Goal: Transaction & Acquisition: Purchase product/service

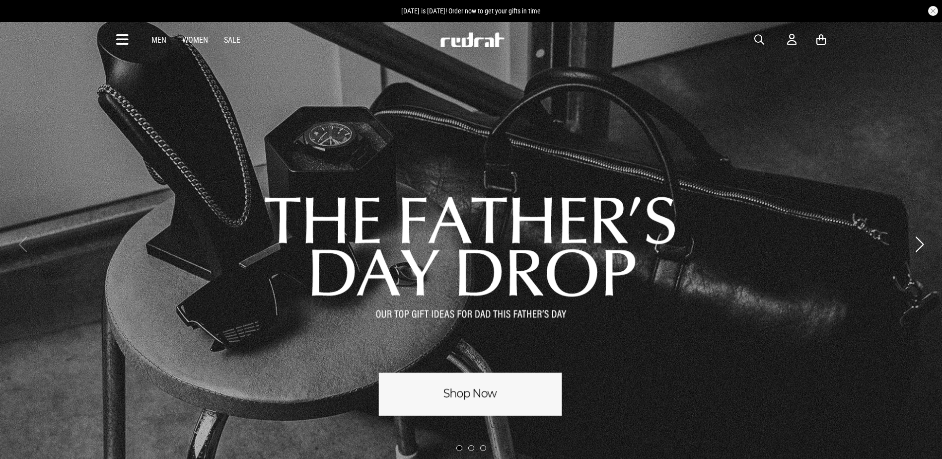
click at [761, 38] on span "button" at bounding box center [759, 40] width 10 height 12
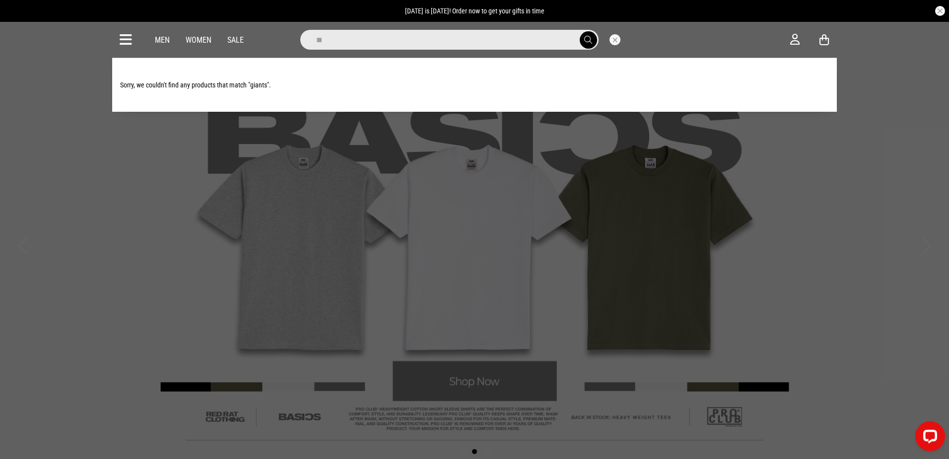
type input "*"
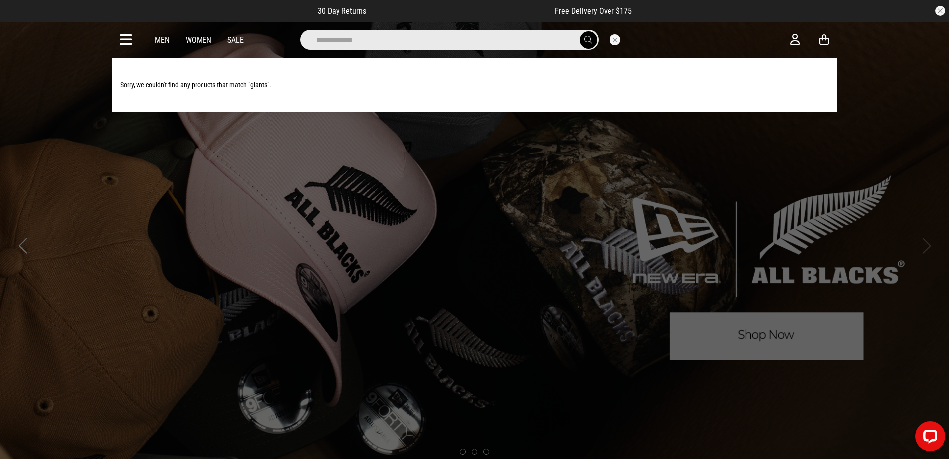
type input "**********"
click at [580, 31] on button "submit" at bounding box center [588, 39] width 17 height 17
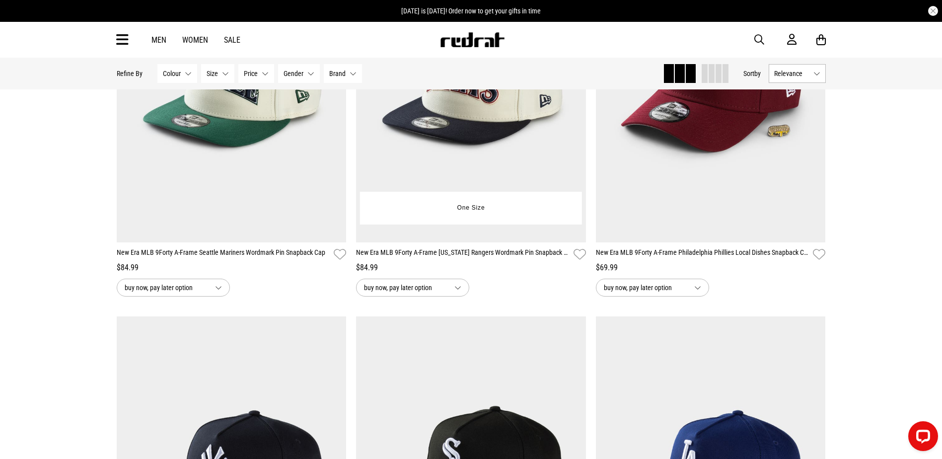
scroll to position [50, 0]
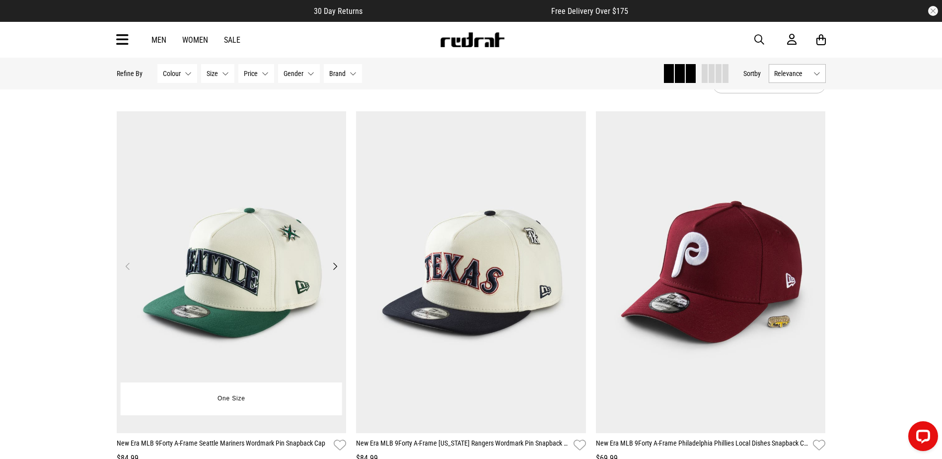
click at [276, 264] on img at bounding box center [232, 272] width 230 height 322
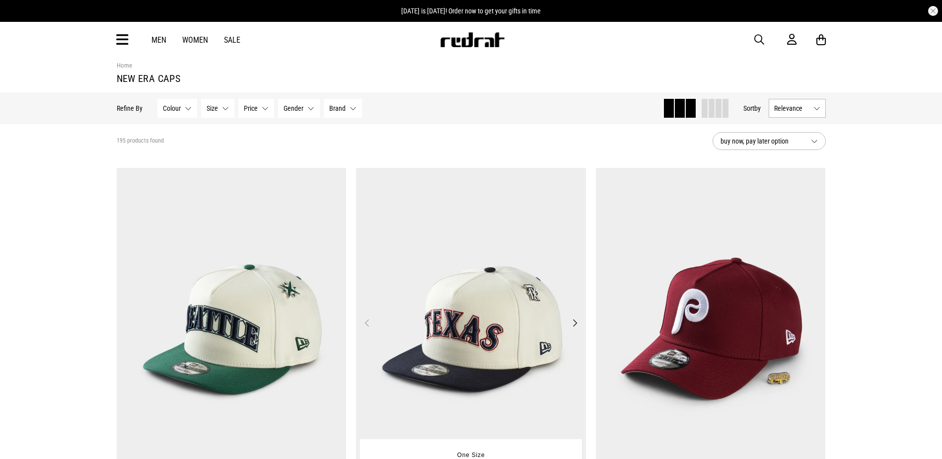
click at [433, 272] on img at bounding box center [471, 329] width 230 height 322
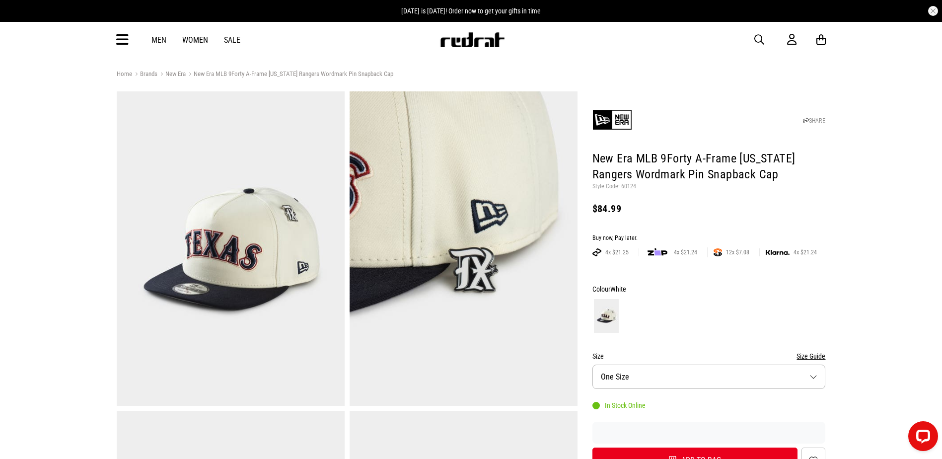
click at [758, 45] on span "button" at bounding box center [759, 40] width 10 height 12
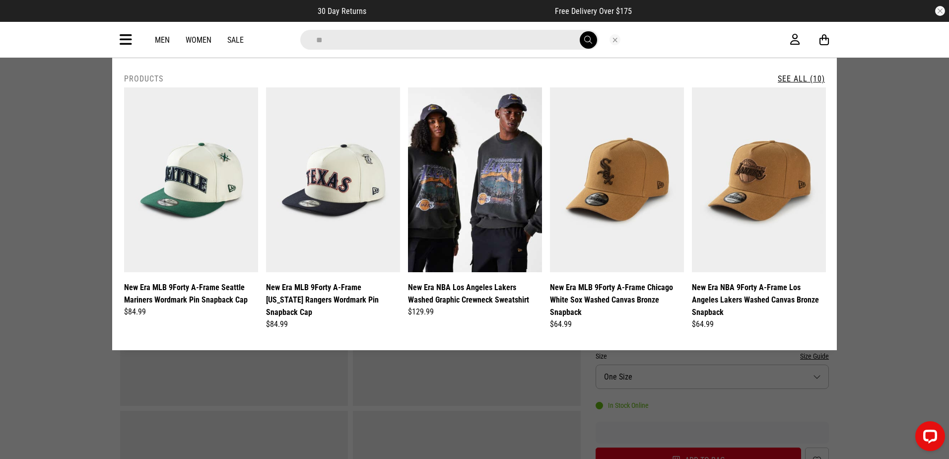
type input "*"
